Goal: Information Seeking & Learning: Find specific fact

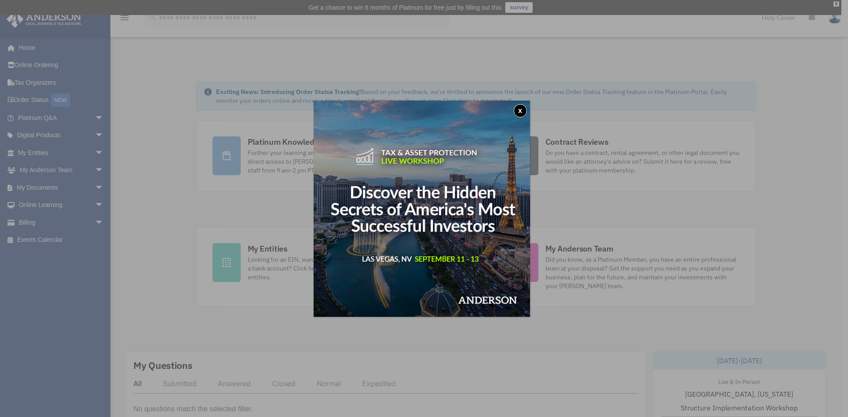
click at [519, 111] on button "x" at bounding box center [520, 110] width 13 height 13
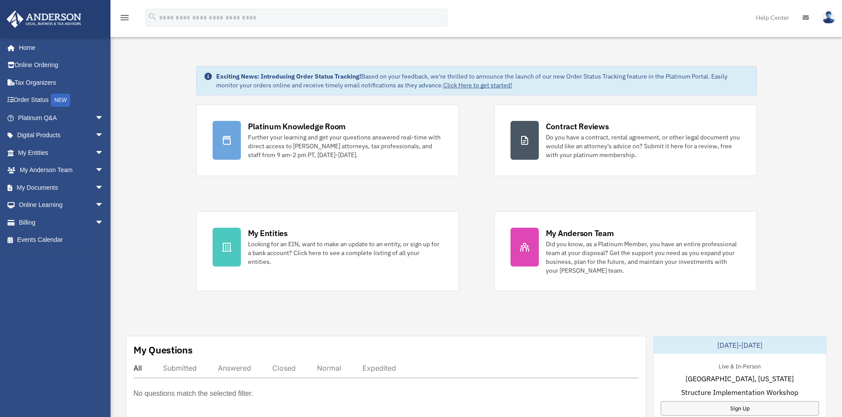
scroll to position [221, 0]
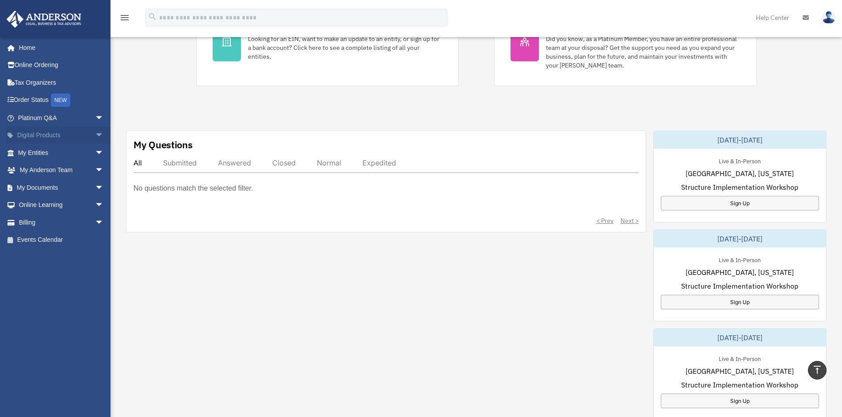
click at [95, 134] on span "arrow_drop_down" at bounding box center [104, 136] width 18 height 18
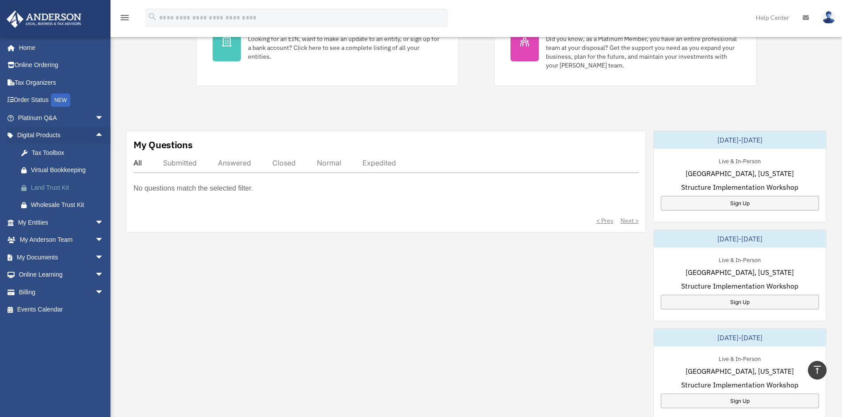
click at [69, 189] on div "Land Trust Kit" at bounding box center [68, 187] width 75 height 11
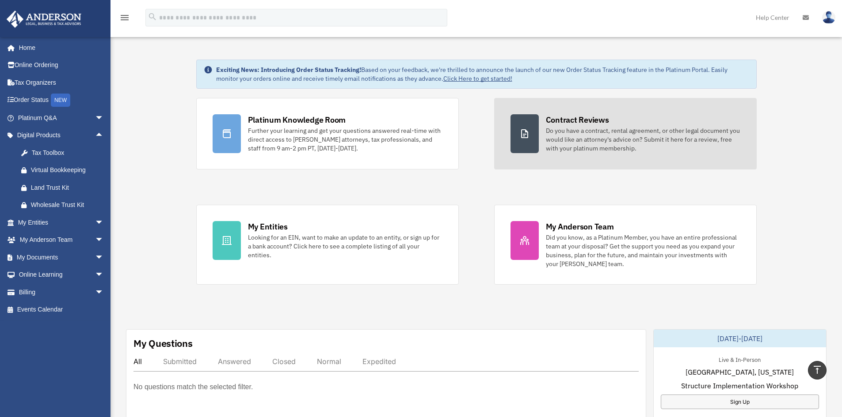
scroll to position [0, 0]
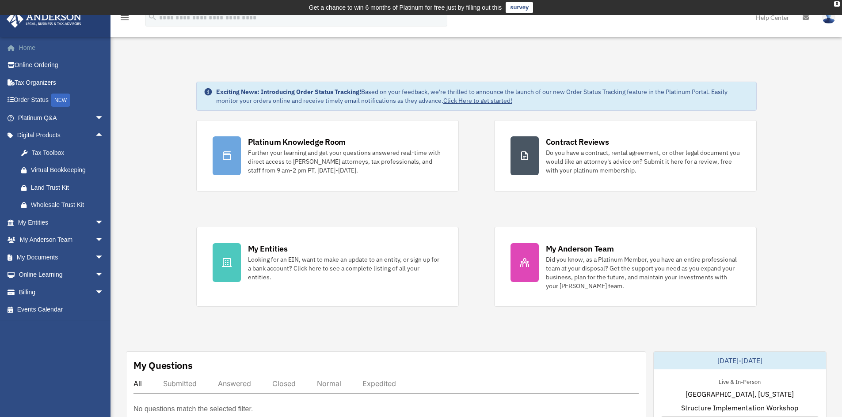
click at [34, 48] on link "Home" at bounding box center [61, 48] width 111 height 18
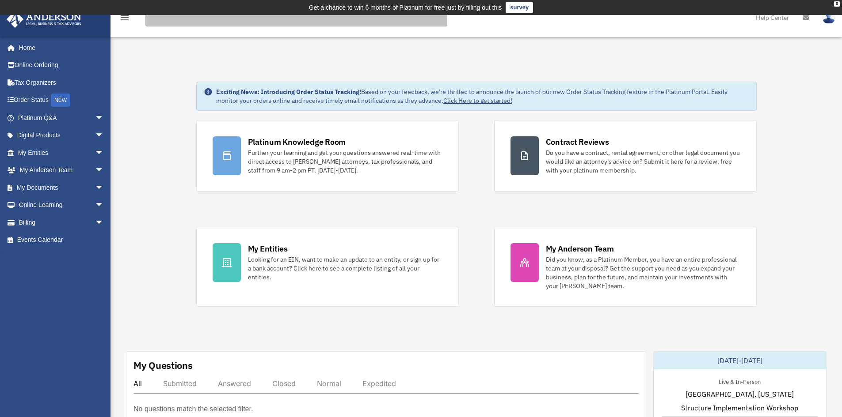
click at [352, 22] on input "search" at bounding box center [296, 18] width 302 height 18
type input "**********"
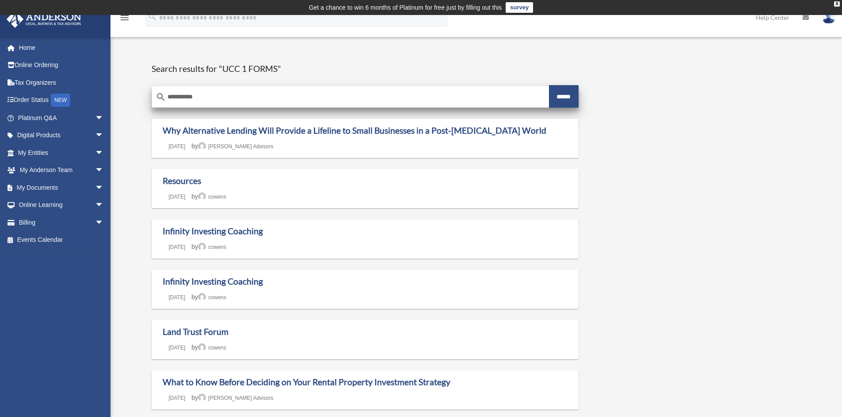
click at [576, 95] on input "******" at bounding box center [564, 96] width 30 height 23
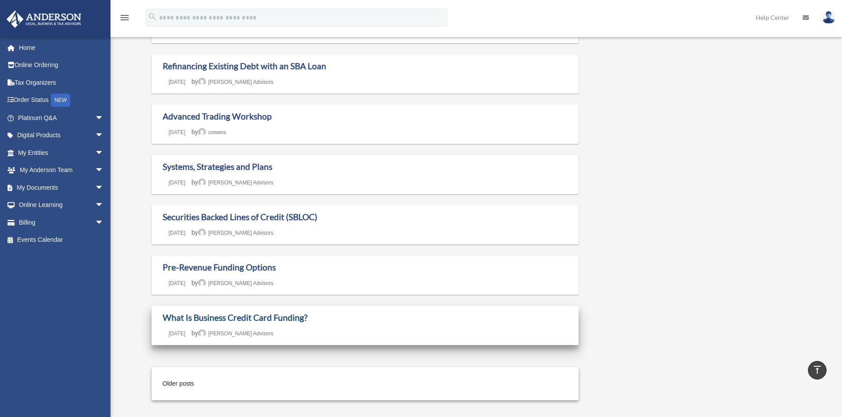
scroll to position [530, 0]
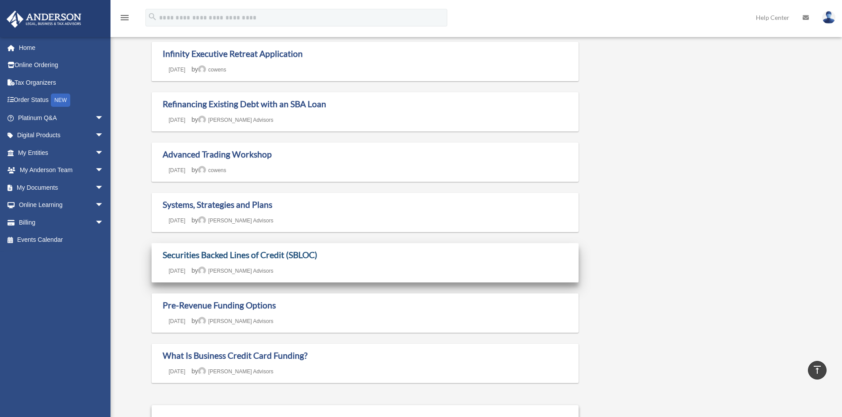
click at [229, 256] on link "Securities Backed Lines of Credit (SBLOC)" at bounding box center [240, 255] width 155 height 10
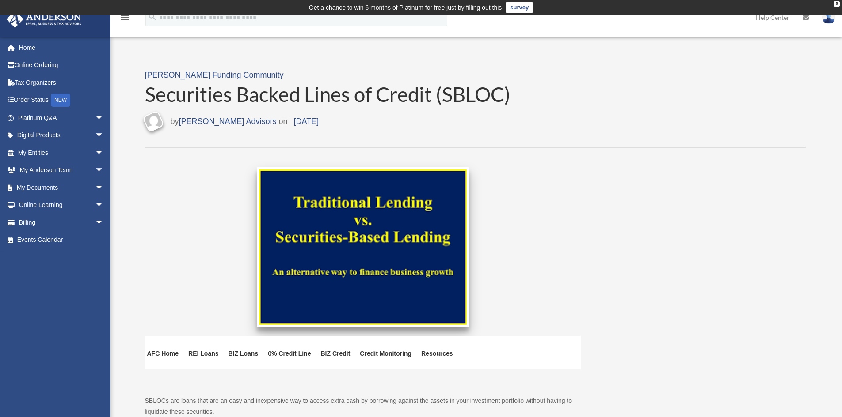
click at [350, 235] on img at bounding box center [363, 247] width 208 height 155
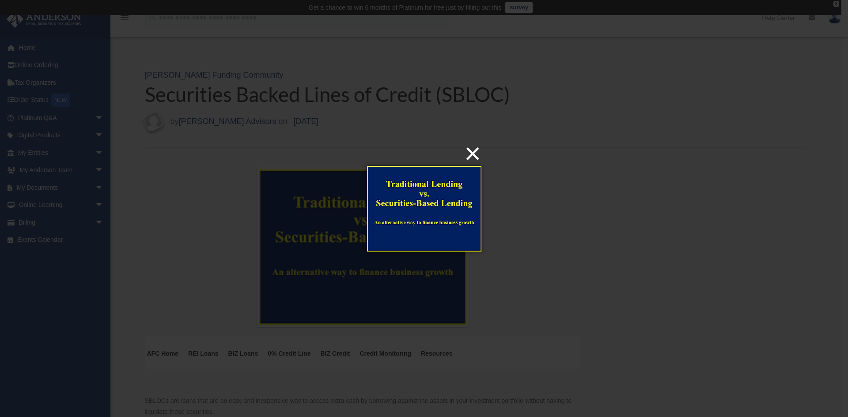
click at [471, 155] on button "×" at bounding box center [427, 153] width 114 height 19
